Goal: Information Seeking & Learning: Compare options

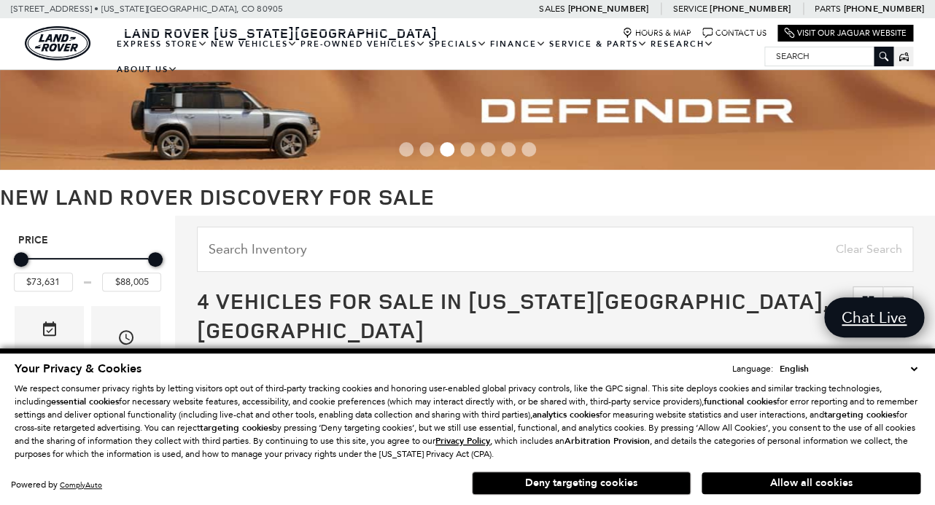
click at [571, 493] on button "Deny targeting cookies" at bounding box center [581, 483] width 219 height 23
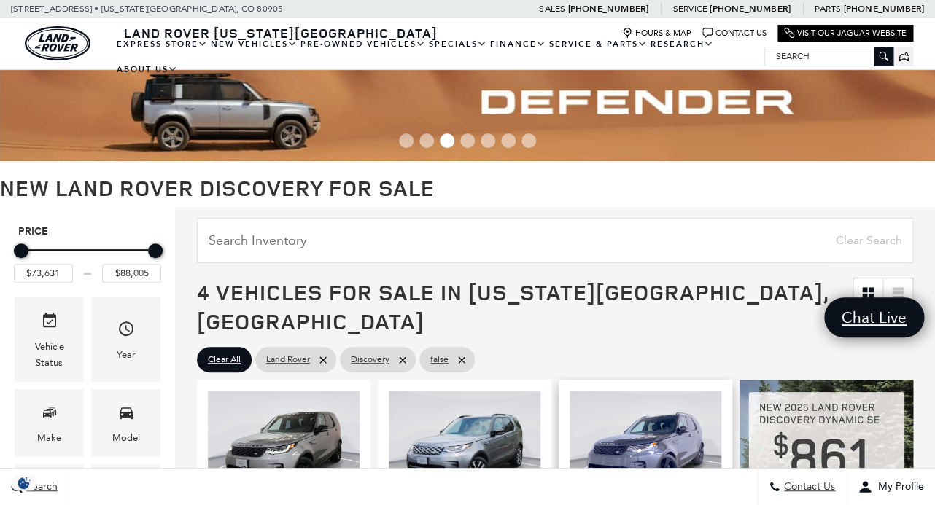
scroll to position [244, 0]
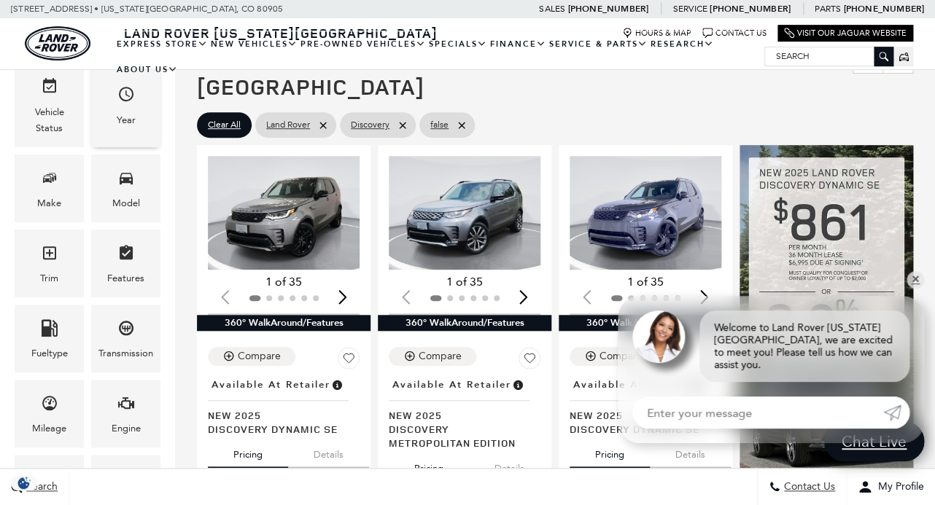
click at [120, 98] on icon "Year" at bounding box center [126, 94] width 18 height 18
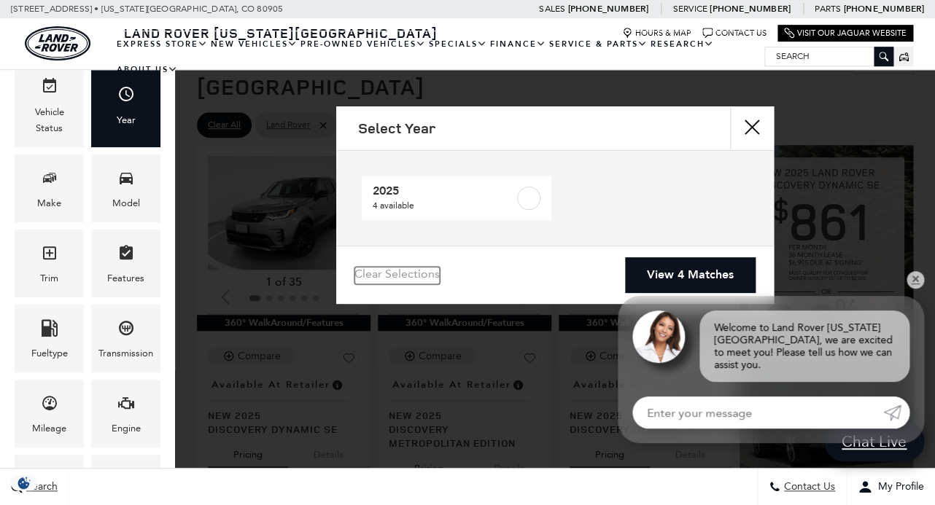
click at [412, 272] on link "Clear Selections" at bounding box center [396, 276] width 85 height 18
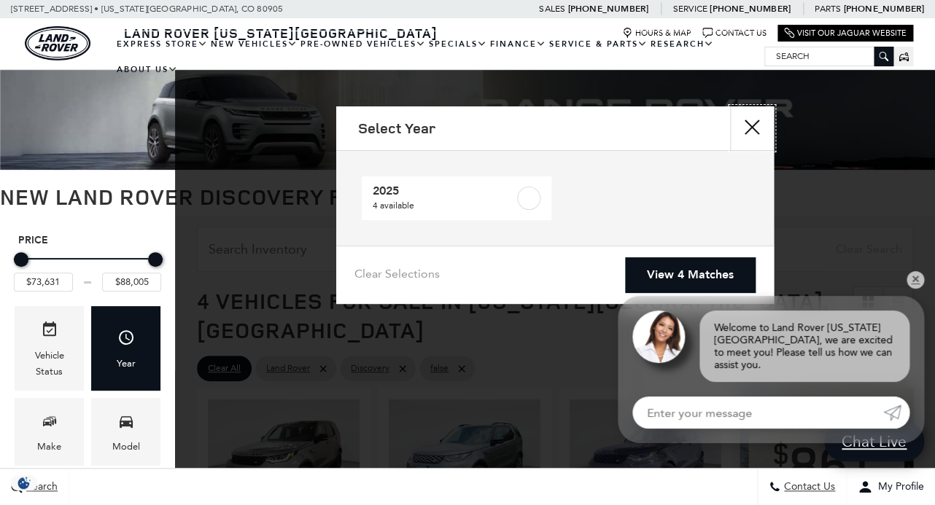
click at [745, 128] on button "close" at bounding box center [752, 128] width 44 height 44
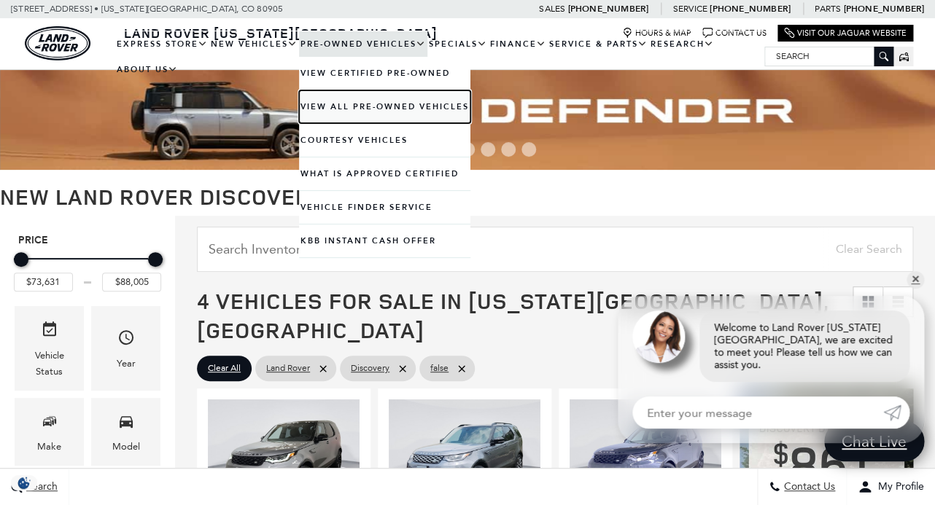
click at [354, 120] on link "View All Pre-Owned Vehicles" at bounding box center [384, 106] width 171 height 33
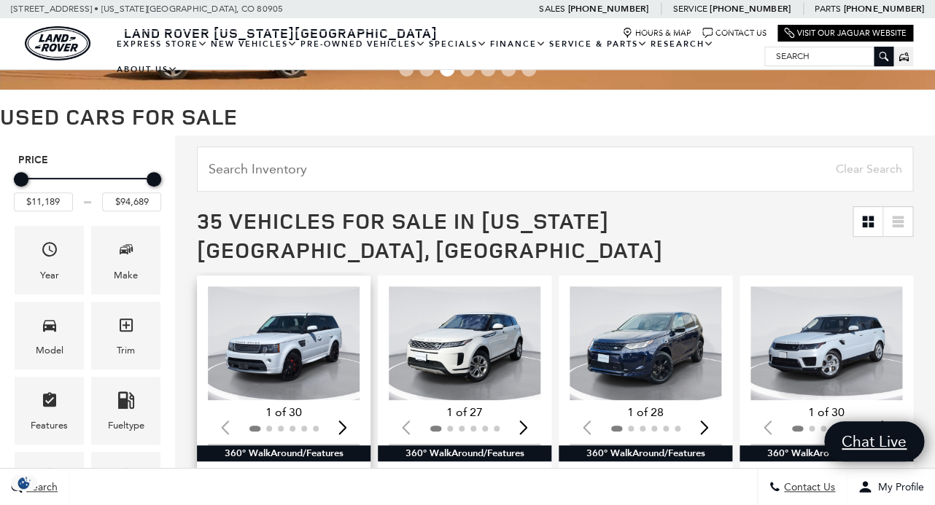
scroll to position [97, 0]
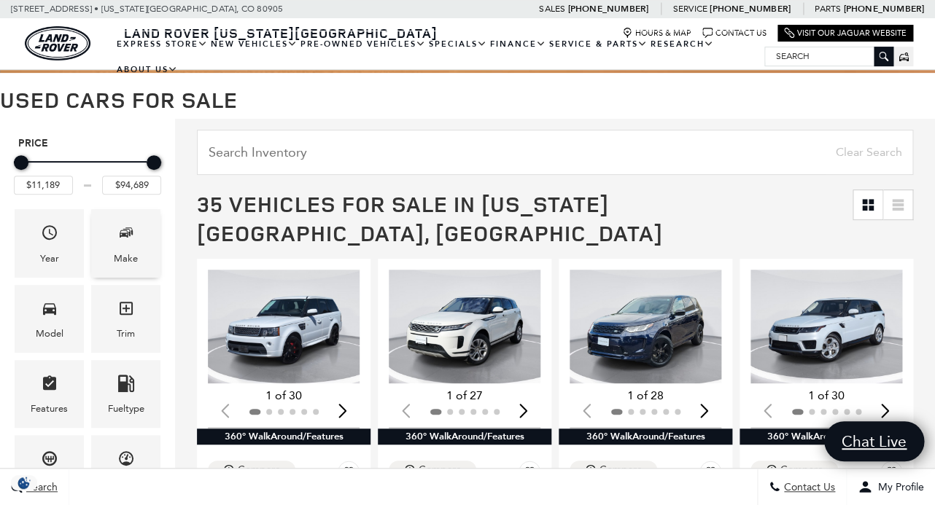
click at [116, 252] on div "Make" at bounding box center [126, 259] width 24 height 16
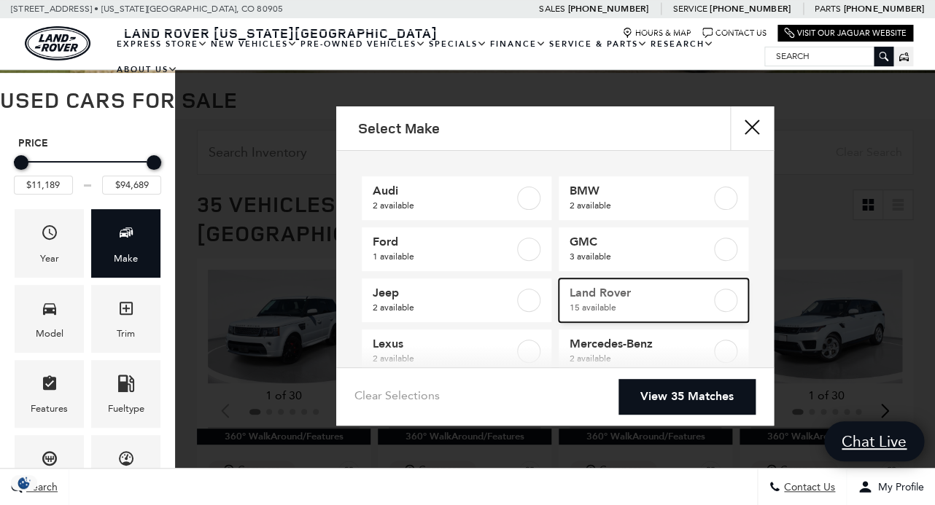
click at [726, 301] on label at bounding box center [725, 300] width 23 height 23
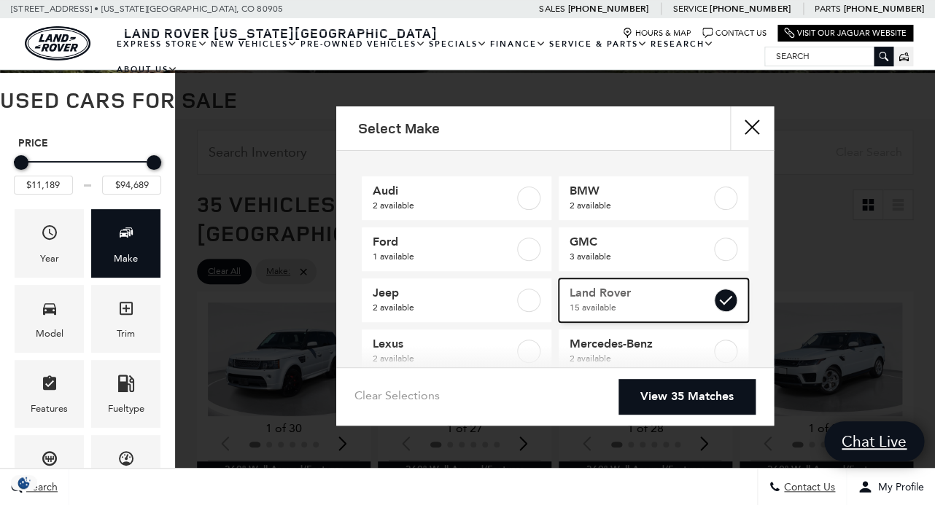
type input "$17,684"
checkbox input "true"
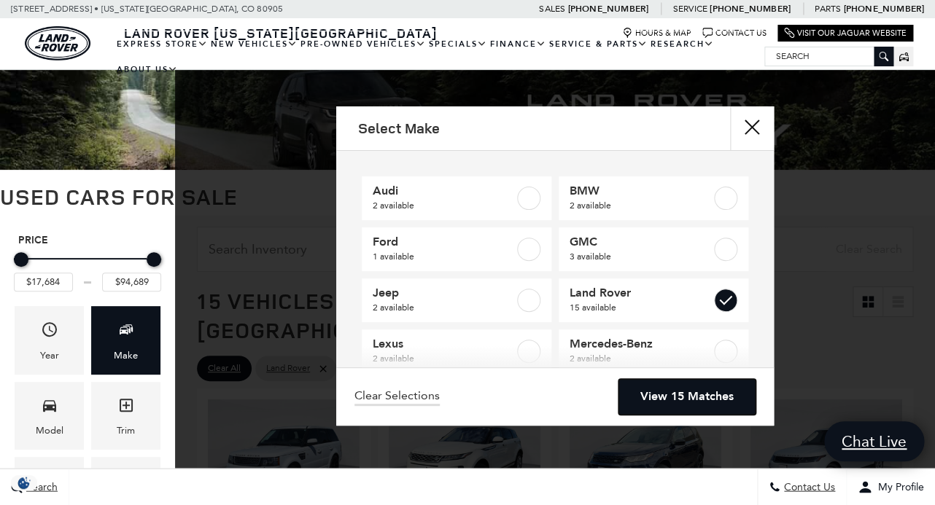
click at [697, 399] on link "View 15 Matches" at bounding box center [686, 397] width 137 height 36
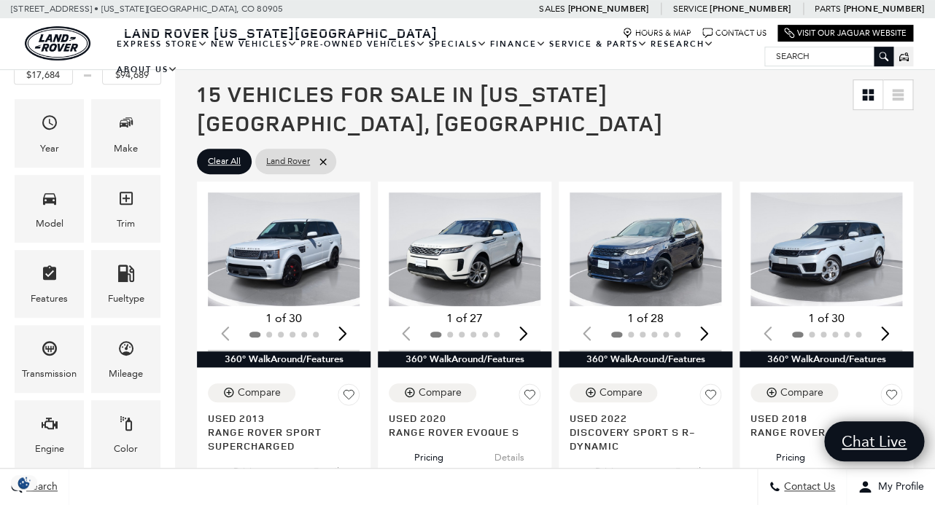
scroll to position [239, 0]
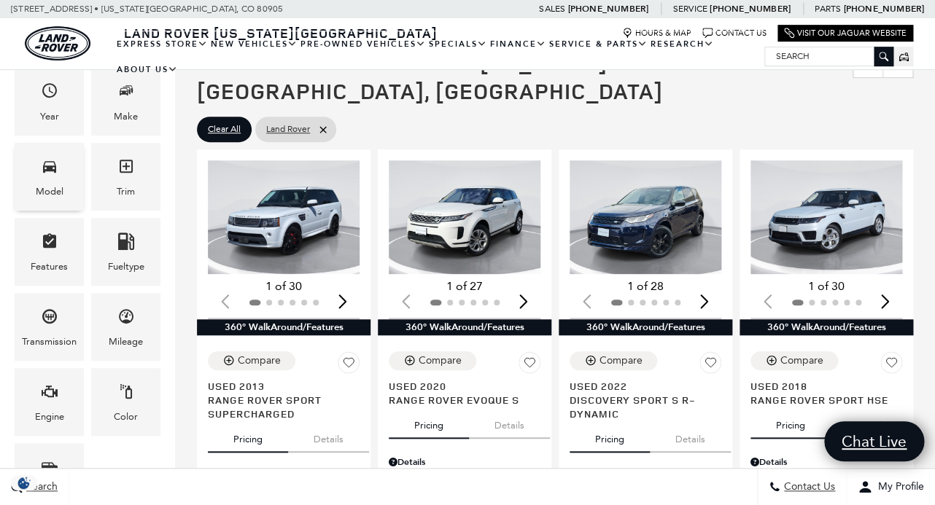
click at [55, 182] on span "Model" at bounding box center [50, 169] width 18 height 30
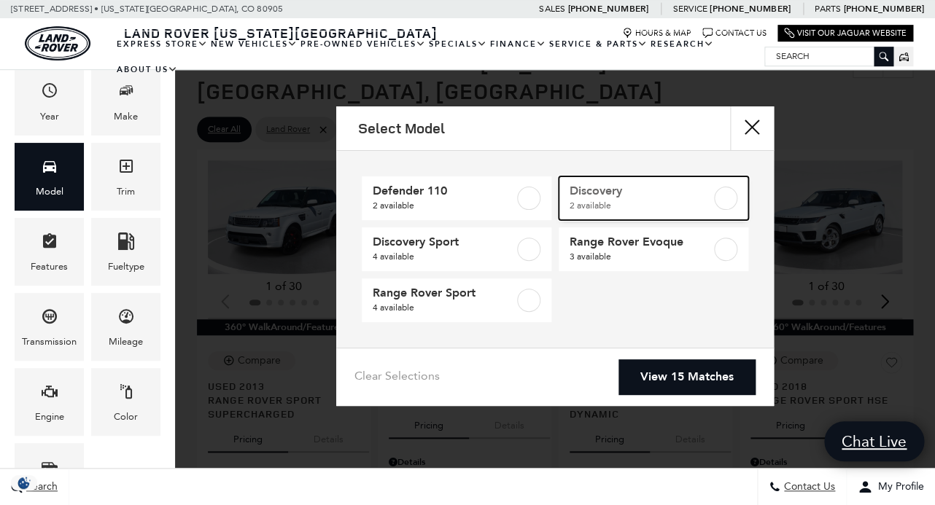
click at [713, 203] on link "Discovery 2 available" at bounding box center [654, 198] width 190 height 44
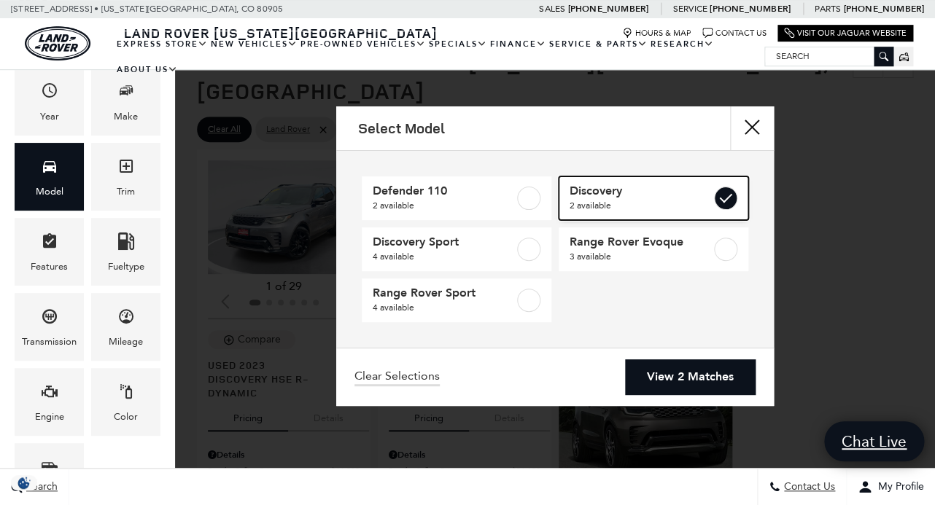
type input "$44,039"
type input "$54,189"
checkbox input "true"
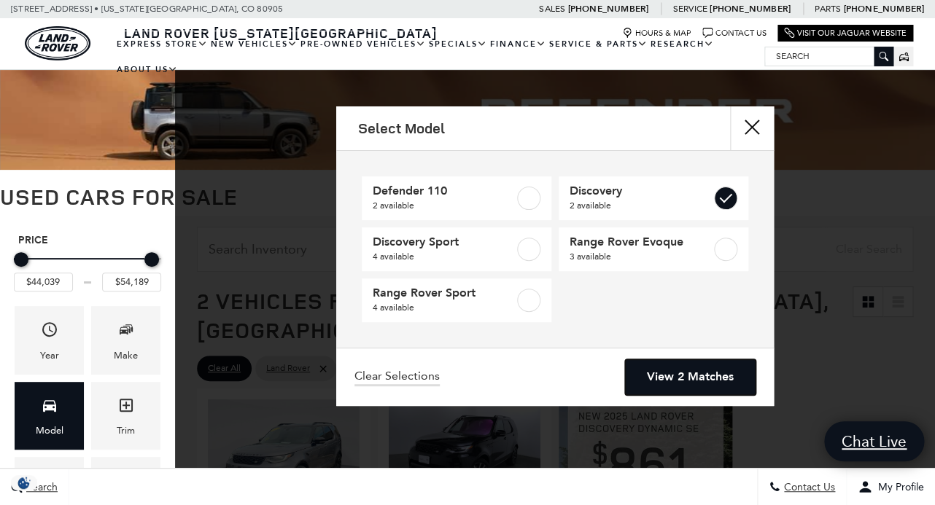
click at [709, 387] on link "View 2 Matches" at bounding box center [690, 378] width 131 height 36
